Goal: Task Accomplishment & Management: Complete application form

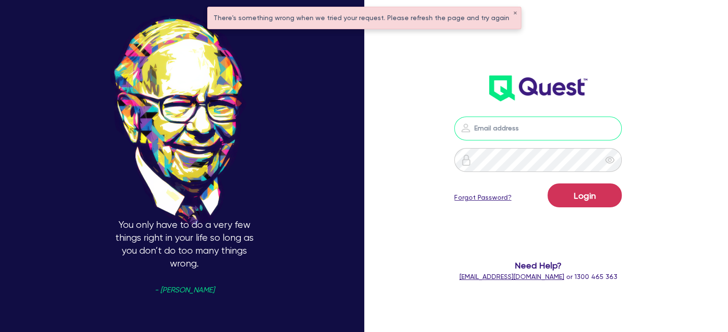
type input "[EMAIL_ADDRESS][PERSON_NAME][DOMAIN_NAME]"
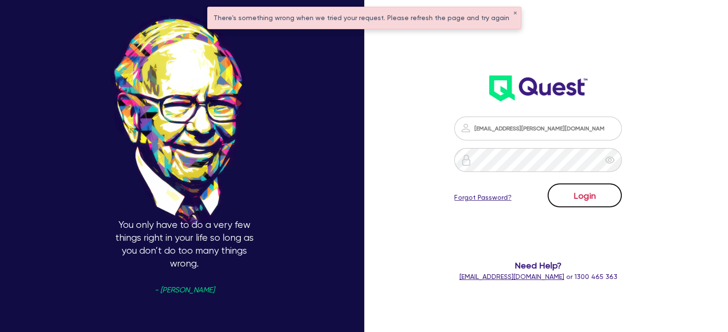
click at [571, 202] on button "Login" at bounding box center [584, 196] width 74 height 24
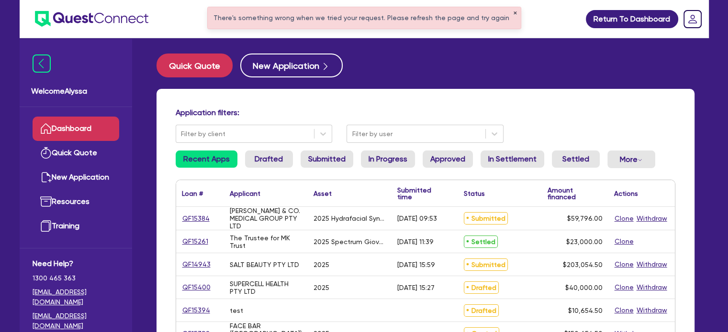
click at [513, 11] on button "✕" at bounding box center [515, 13] width 4 height 5
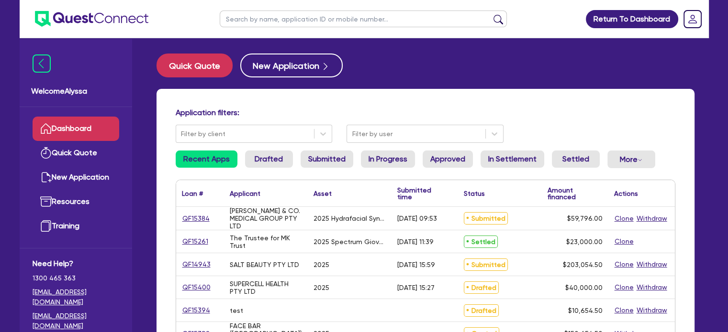
click at [405, 15] on input "text" at bounding box center [363, 19] width 287 height 17
type input "ashleigh"
click at [490, 14] on button "submit" at bounding box center [497, 20] width 15 height 13
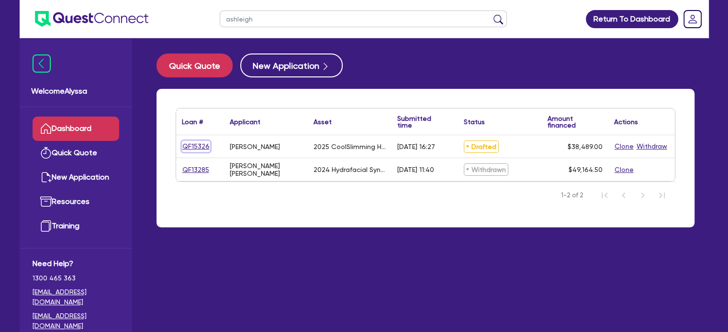
click at [190, 146] on link "QF15326" at bounding box center [196, 146] width 28 height 11
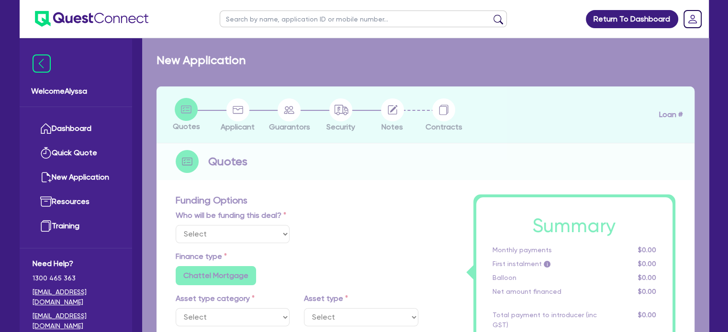
select select "Other"
select select "TERTIARY_ASSETS"
type input "2025"
type input "38,489"
type input "4.5"
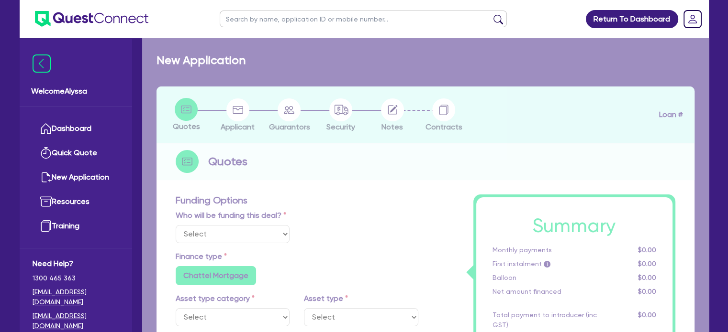
type input "1,732.01"
type input "10.5"
radio input "false"
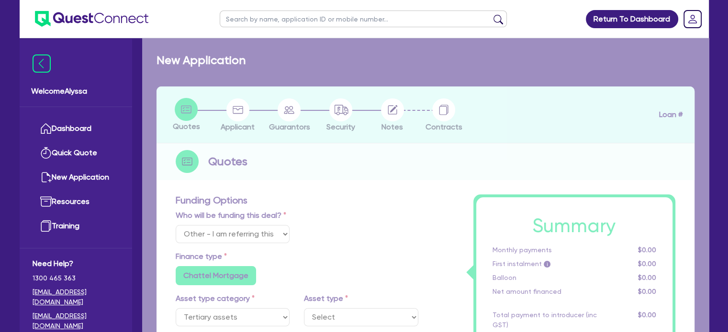
select select "BEAUTY_EQUIPMENT"
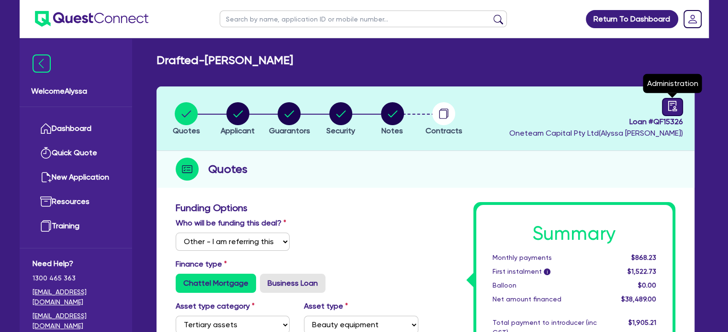
click at [669, 105] on icon "audit" at bounding box center [672, 106] width 11 height 11
select select "DRAFTED_AMENDED"
select select "Other"
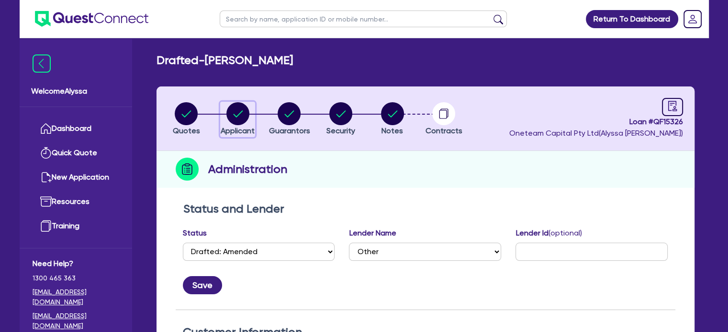
click at [236, 111] on circle "button" at bounding box center [237, 113] width 23 height 23
select select "SOLE_TRADER"
select select "HEALTH_BEAUTY"
select select "HAIR_BEAUTY_SALONS"
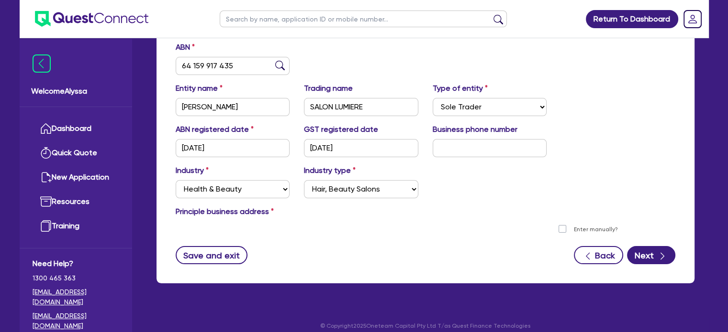
scroll to position [166, 0]
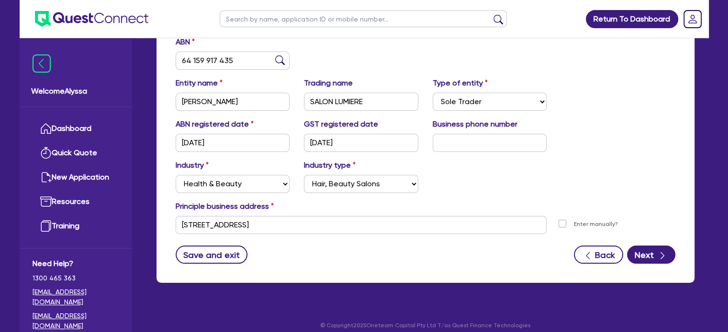
click at [277, 16] on input "text" at bounding box center [363, 19] width 287 height 17
type input "[PERSON_NAME]"
click button "submit" at bounding box center [497, 20] width 15 height 13
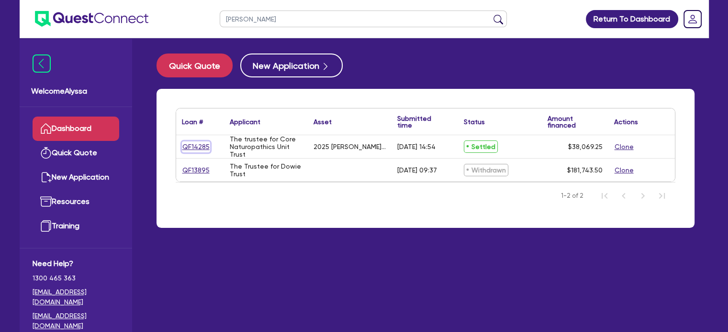
click at [194, 144] on link "QF14285" at bounding box center [196, 147] width 28 height 11
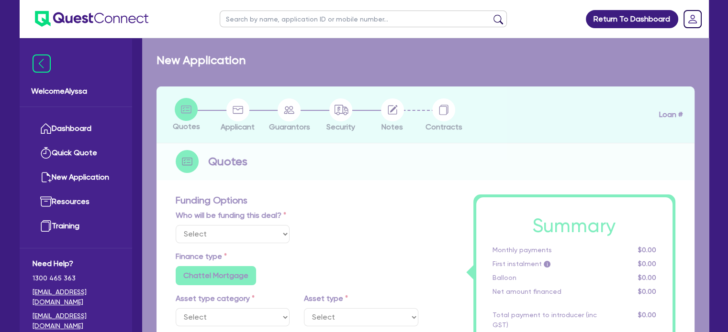
select select "Other"
select select "SECONDARY_ASSETS"
type input "2025"
radio input "true"
type input "38,069.25"
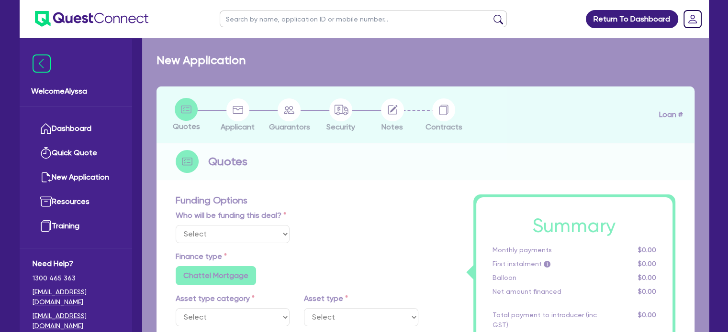
type input "4"
type input "1,522.77"
type input "10.5"
type input "350"
radio input "false"
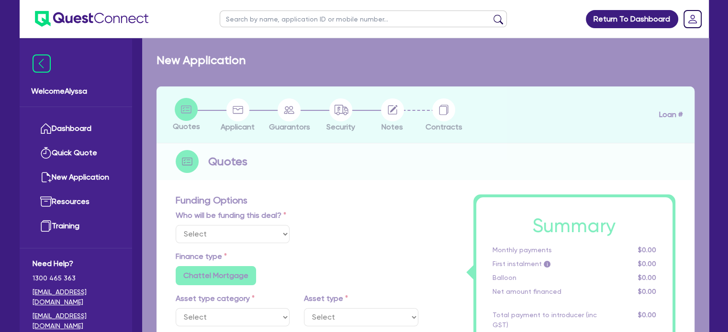
radio input "false"
select select "MEDICAL_DENTAL_LABORATORY_EQUIPMENT"
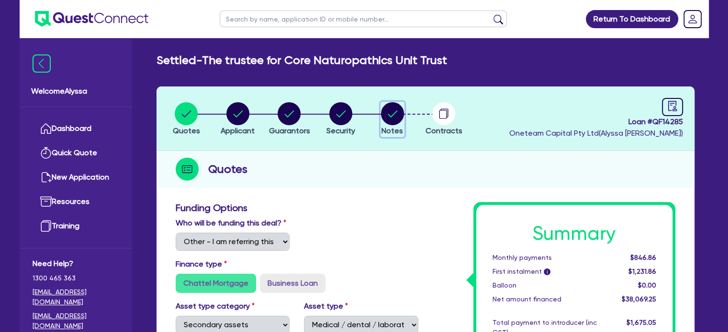
click at [387, 110] on circle "button" at bounding box center [392, 113] width 23 height 23
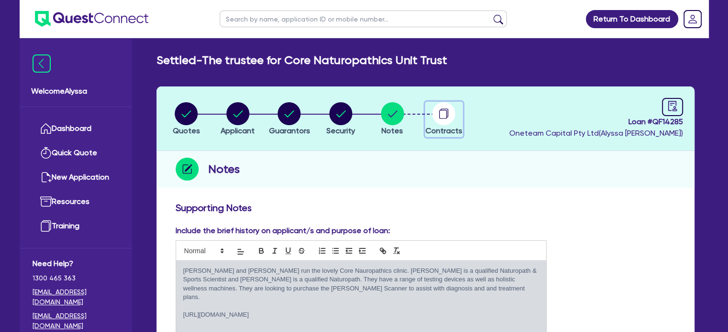
click at [437, 111] on circle "button" at bounding box center [443, 113] width 23 height 23
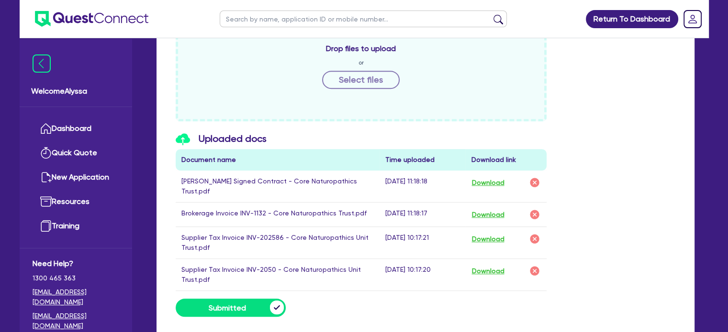
scroll to position [454, 0]
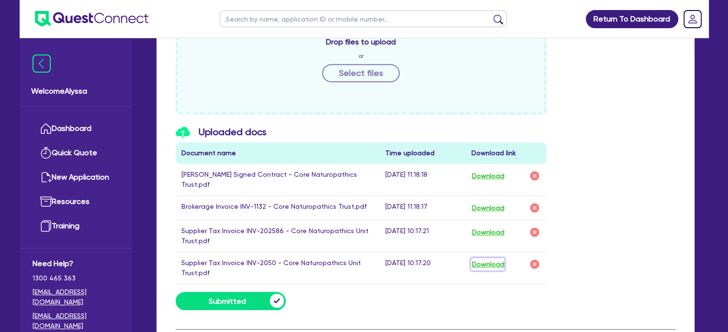
click at [482, 258] on button "Download" at bounding box center [487, 264] width 33 height 12
click at [490, 226] on button "Download" at bounding box center [487, 232] width 33 height 12
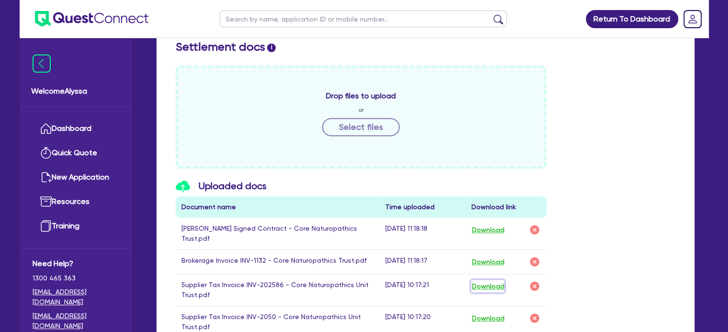
scroll to position [398, 0]
